Goal: Task Accomplishment & Management: Use online tool/utility

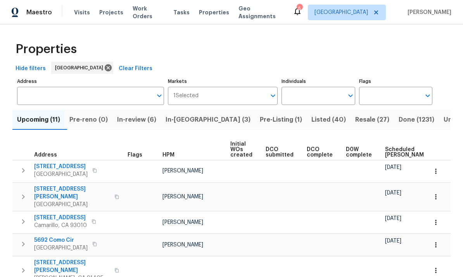
click at [333, 93] on input "Individuals" at bounding box center [312, 96] width 62 height 18
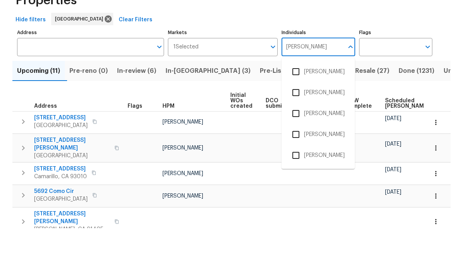
type input "[PERSON_NAME]"
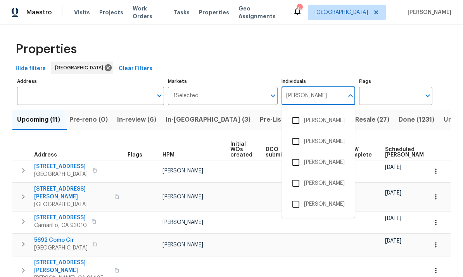
click at [298, 196] on input "checkbox" at bounding box center [296, 204] width 16 height 16
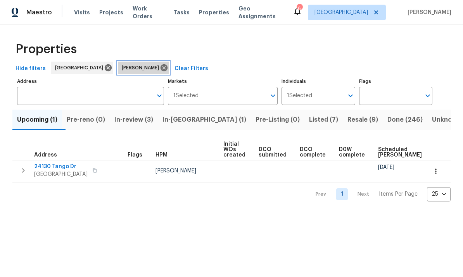
click at [160, 70] on icon at bounding box center [163, 67] width 7 height 7
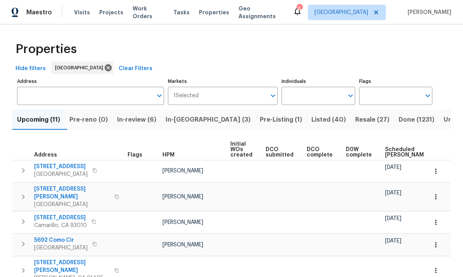
click at [323, 99] on input "Individuals" at bounding box center [312, 96] width 62 height 18
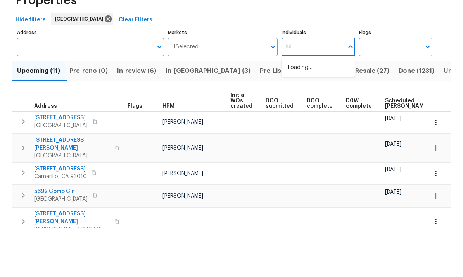
type input "[PERSON_NAME]"
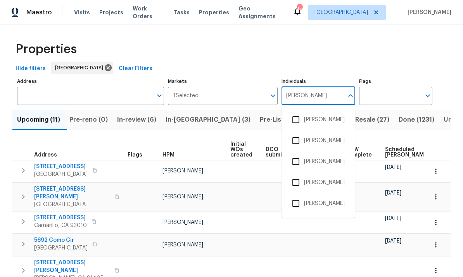
scroll to position [42, 0]
click at [300, 196] on input "checkbox" at bounding box center [296, 204] width 16 height 16
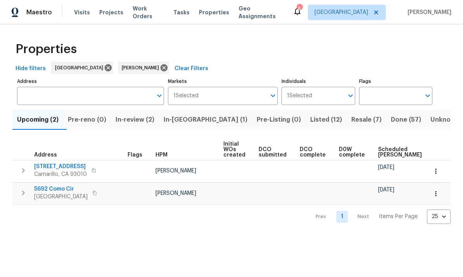
click at [310, 119] on span "Listed (12)" at bounding box center [326, 119] width 32 height 11
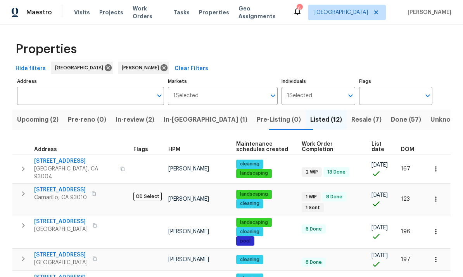
click at [409, 150] on span "DOM" at bounding box center [407, 149] width 13 height 5
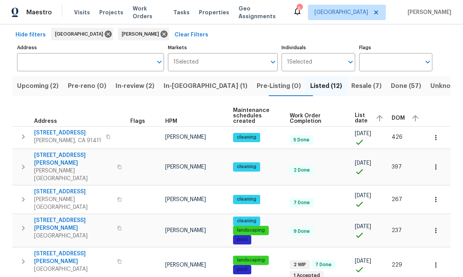
scroll to position [27, 0]
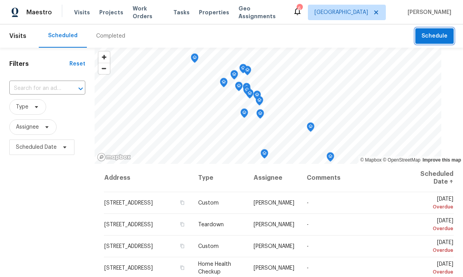
click at [440, 31] on span "Schedule" at bounding box center [434, 36] width 26 height 10
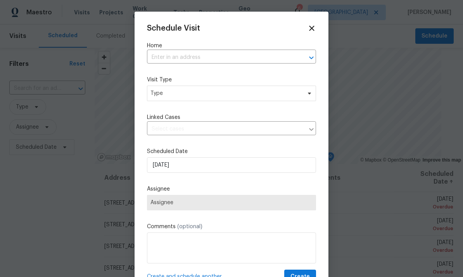
click at [258, 62] on input "text" at bounding box center [220, 58] width 147 height 12
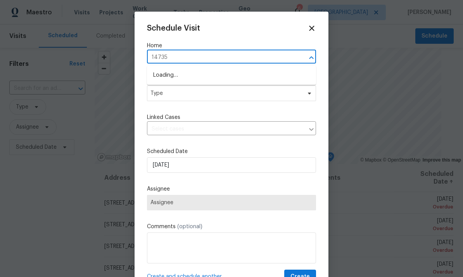
type input "14735"
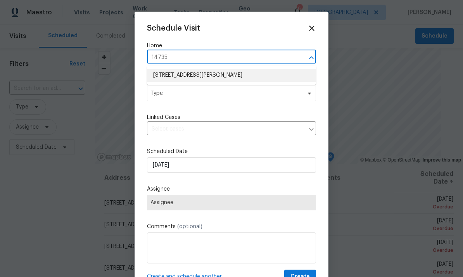
click at [248, 76] on li "14735 Victory Blvd Apt 3, Van Nuys, CA 91411" at bounding box center [231, 75] width 169 height 13
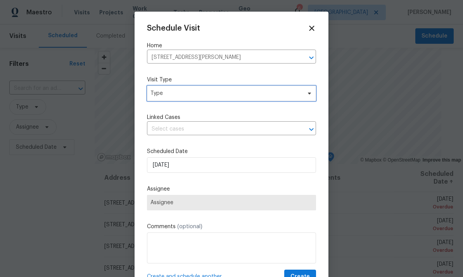
click at [282, 98] on span "Type" at bounding box center [231, 94] width 169 height 16
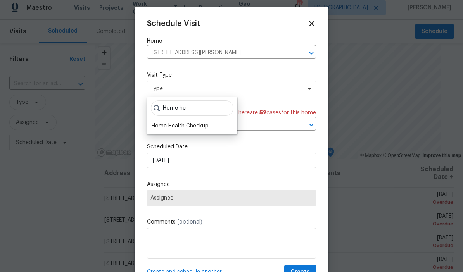
scroll to position [5, 0]
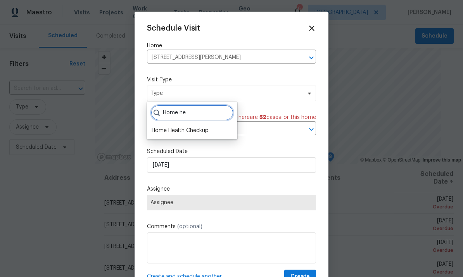
type input "Home he"
click at [203, 128] on div "Home Health Checkup" at bounding box center [180, 131] width 57 height 8
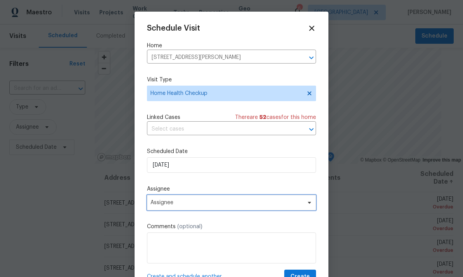
click at [224, 208] on span "Assignee" at bounding box center [231, 203] width 169 height 16
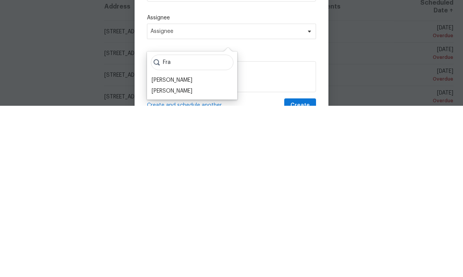
type input "Fra"
click at [190, 259] on div "[PERSON_NAME]" at bounding box center [172, 263] width 41 height 8
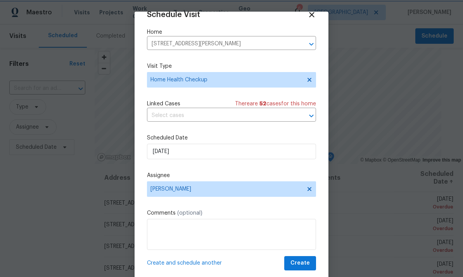
scroll to position [15, 0]
click at [305, 261] on span "Create" at bounding box center [299, 264] width 19 height 10
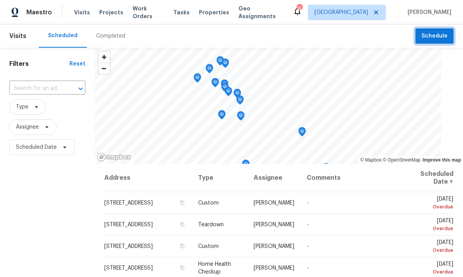
click at [440, 37] on span "Schedule" at bounding box center [434, 36] width 26 height 10
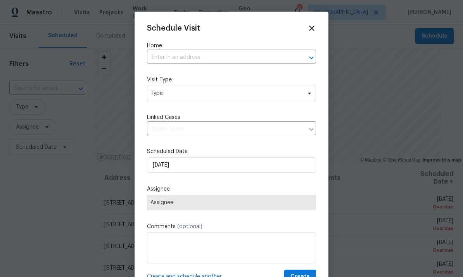
click at [255, 55] on input "text" at bounding box center [220, 58] width 147 height 12
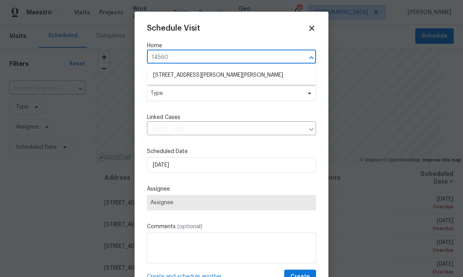
type input "14560"
click at [242, 76] on li "14560 Clark St Unit 202, Sherman Oaks, CA 91411" at bounding box center [231, 75] width 169 height 13
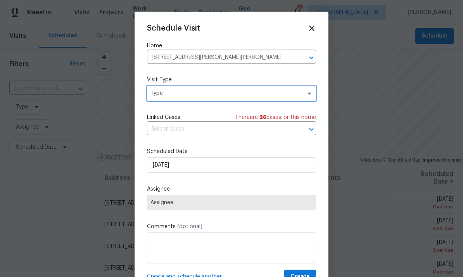
click at [286, 97] on span "Type" at bounding box center [225, 94] width 151 height 8
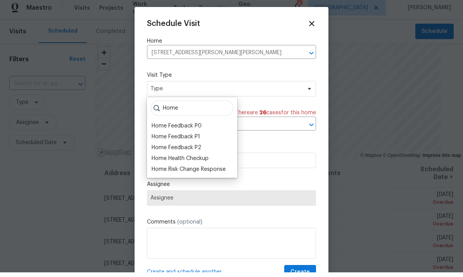
scroll to position [5, 0]
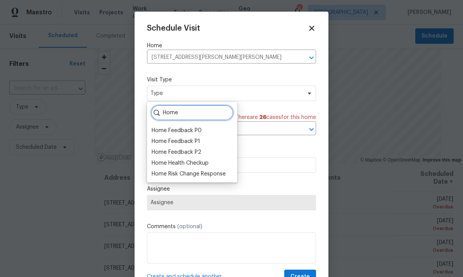
type input "Home"
click at [206, 159] on div "Home Health Checkup" at bounding box center [180, 163] width 57 height 8
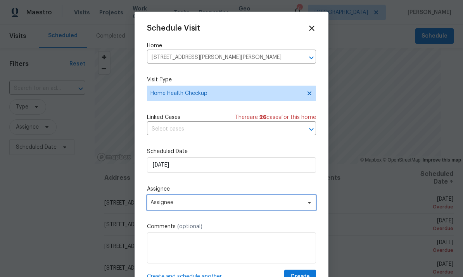
click at [252, 203] on span "Assignee" at bounding box center [226, 203] width 152 height 6
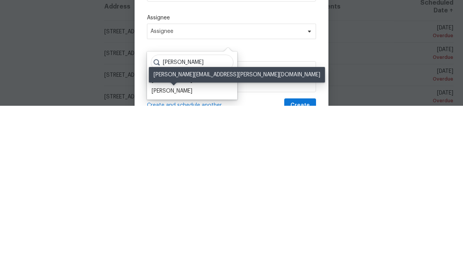
type input "Frank"
click at [192, 259] on div "[PERSON_NAME]" at bounding box center [172, 263] width 41 height 8
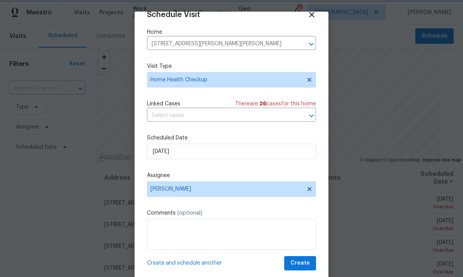
scroll to position [15, 0]
click at [303, 262] on span "Create" at bounding box center [299, 264] width 19 height 10
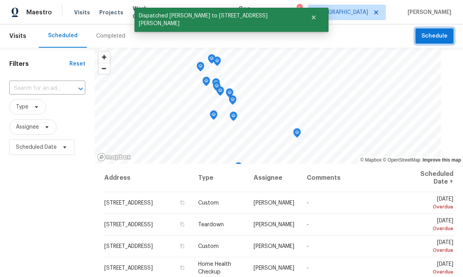
click at [431, 40] on span "Schedule" at bounding box center [434, 36] width 26 height 10
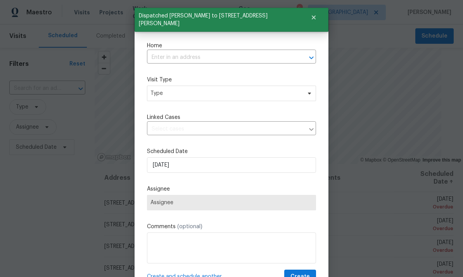
click at [251, 59] on input "text" at bounding box center [220, 58] width 147 height 12
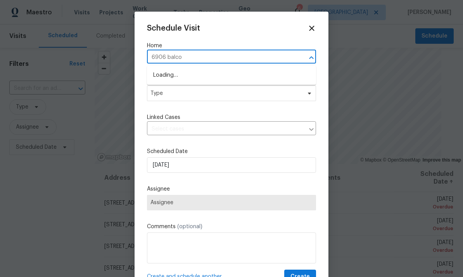
type input "6906 balcom"
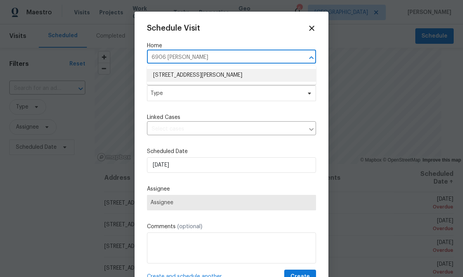
click at [236, 77] on li "6906 Balcom Ave, Reseda, CA 91335" at bounding box center [231, 75] width 169 height 13
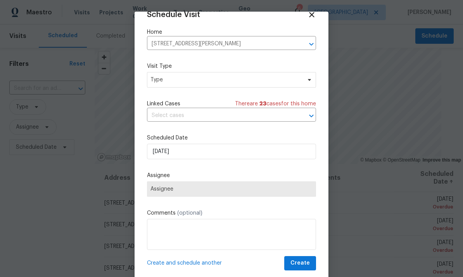
scroll to position [15, 0]
click at [276, 190] on span "Assignee" at bounding box center [231, 189] width 162 height 6
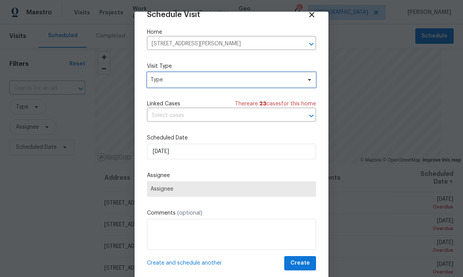
click at [286, 74] on span "Type" at bounding box center [231, 80] width 169 height 16
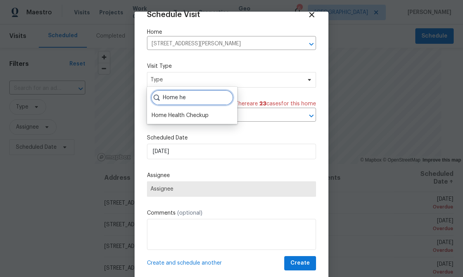
type input "Home he"
click at [198, 113] on div "Home Health Checkup" at bounding box center [180, 116] width 57 height 8
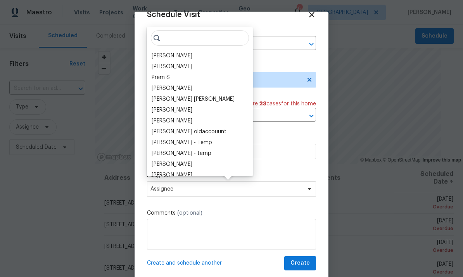
click at [193, 37] on input "search" at bounding box center [200, 38] width 98 height 16
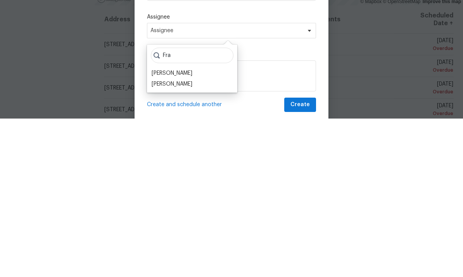
type input "Fra"
click at [186, 239] on div "[PERSON_NAME]" at bounding box center [172, 243] width 41 height 8
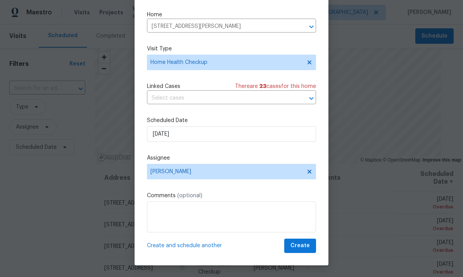
scroll to position [17, 0]
click at [305, 245] on span "Create" at bounding box center [299, 246] width 19 height 10
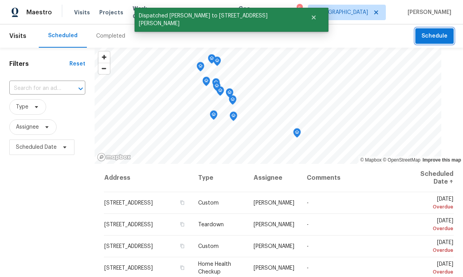
scroll to position [0, 0]
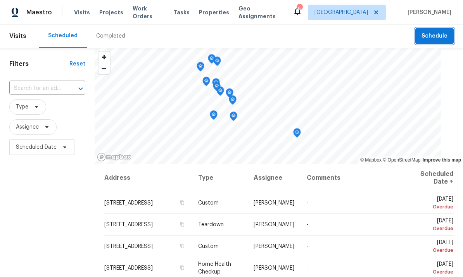
click at [436, 37] on span "Schedule" at bounding box center [434, 36] width 26 height 10
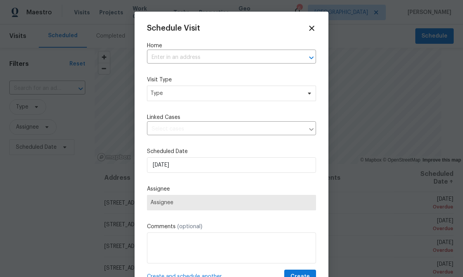
click at [248, 55] on input "text" at bounding box center [220, 58] width 147 height 12
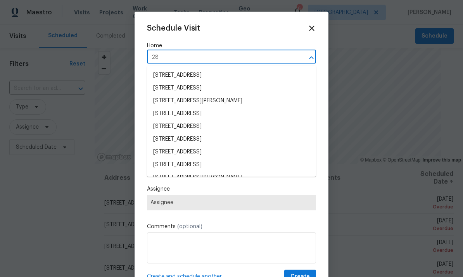
type input "2"
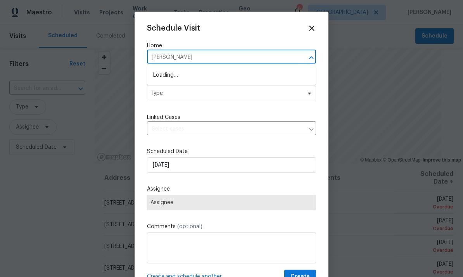
type input "sarab"
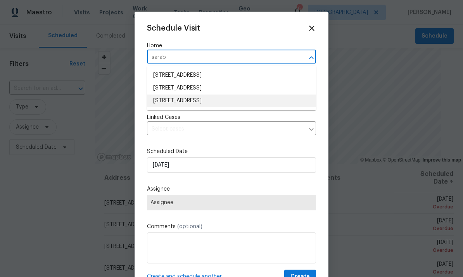
click at [273, 96] on li "28021 Sarabande Ln Unit 1209, Canyon Country, CA 91387" at bounding box center [231, 101] width 169 height 13
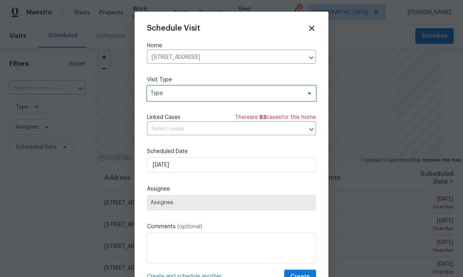
click at [286, 92] on span "Type" at bounding box center [225, 94] width 151 height 8
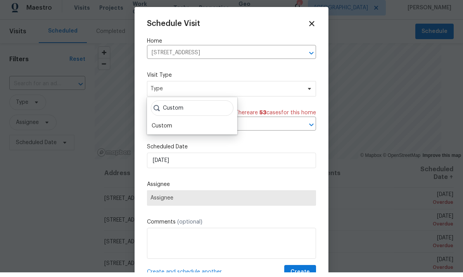
scroll to position [5, 0]
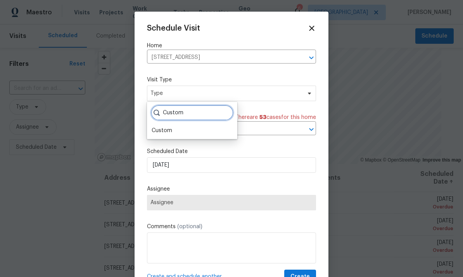
type input "Custom"
click at [169, 127] on div "Custom" at bounding box center [162, 131] width 21 height 8
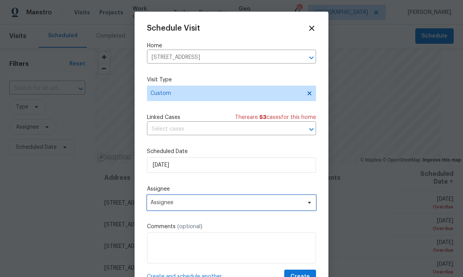
click at [205, 209] on span "Assignee" at bounding box center [231, 203] width 169 height 16
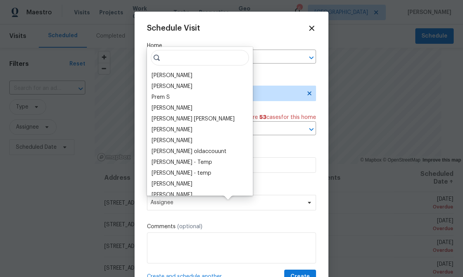
click at [182, 73] on div "[PERSON_NAME]" at bounding box center [172, 76] width 41 height 8
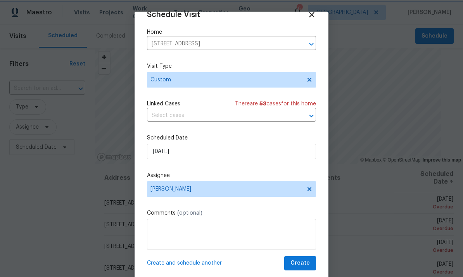
scroll to position [15, 0]
click at [302, 260] on span "Create" at bounding box center [299, 264] width 19 height 10
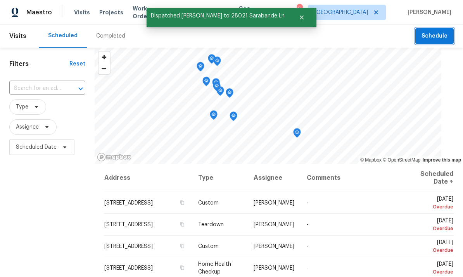
click at [432, 36] on span "Schedule" at bounding box center [434, 36] width 26 height 10
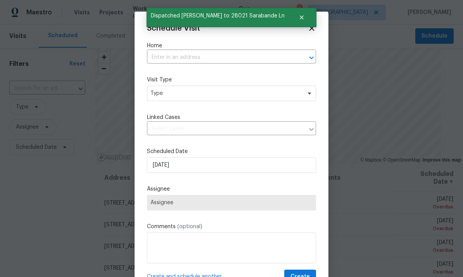
click at [250, 59] on input "text" at bounding box center [220, 58] width 147 height 12
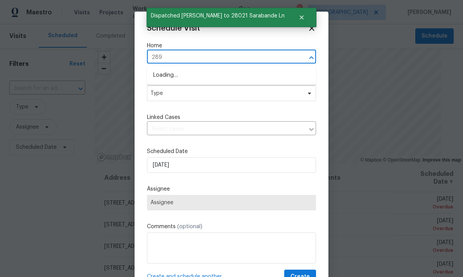
type input "2897"
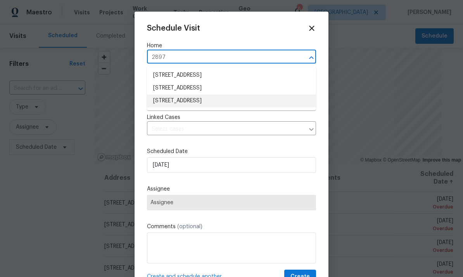
click at [243, 107] on li "2897 Chuckwagon Rd, Palmdale, CA 93550" at bounding box center [231, 101] width 169 height 13
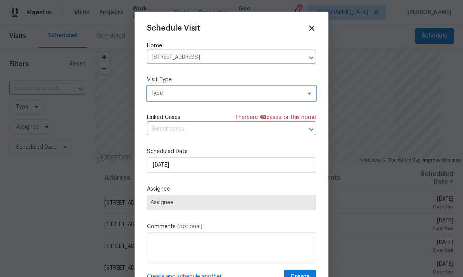
click at [283, 96] on span "Type" at bounding box center [225, 94] width 151 height 8
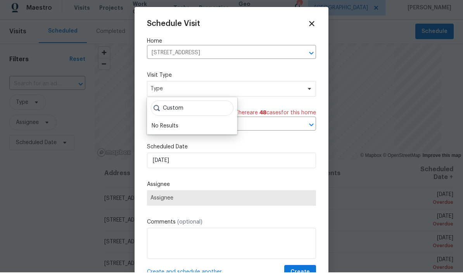
scroll to position [5, 0]
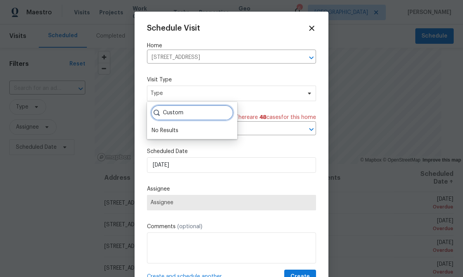
click at [202, 111] on input "Custom" at bounding box center [192, 113] width 83 height 16
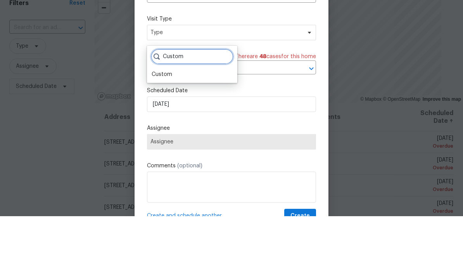
type input "Custom"
click at [153, 131] on div "Custom" at bounding box center [162, 135] width 21 height 8
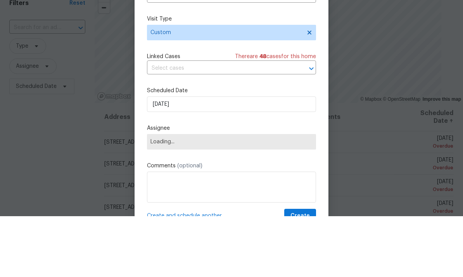
scroll to position [29, 0]
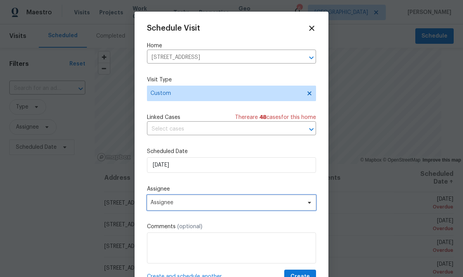
click at [233, 203] on span "Assignee" at bounding box center [226, 203] width 152 height 6
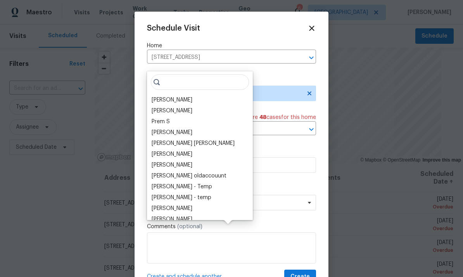
click at [186, 96] on div "[PERSON_NAME]" at bounding box center [172, 100] width 41 height 8
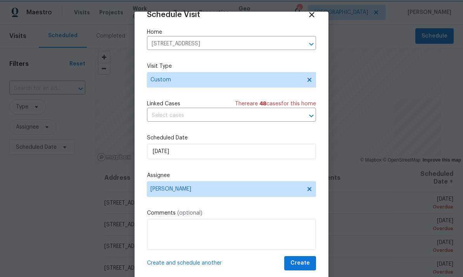
scroll to position [15, 0]
click at [302, 261] on span "Create" at bounding box center [299, 264] width 19 height 10
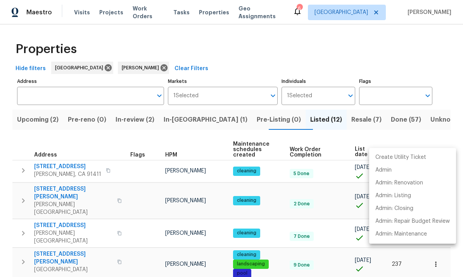
scroll to position [50, 0]
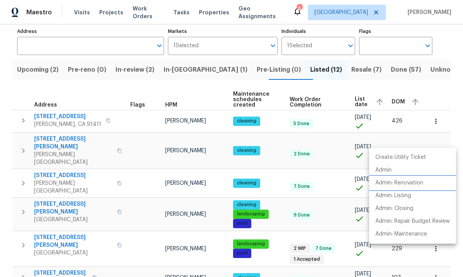
click at [408, 181] on p "Admin: Renovation" at bounding box center [399, 183] width 48 height 8
